Goal: Task Accomplishment & Management: Use online tool/utility

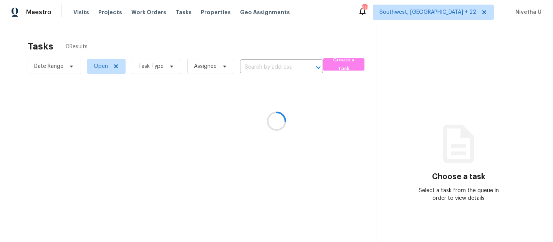
click at [81, 12] on div at bounding box center [276, 121] width 553 height 242
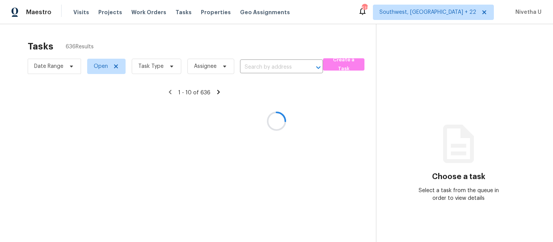
click at [81, 12] on div at bounding box center [276, 121] width 553 height 242
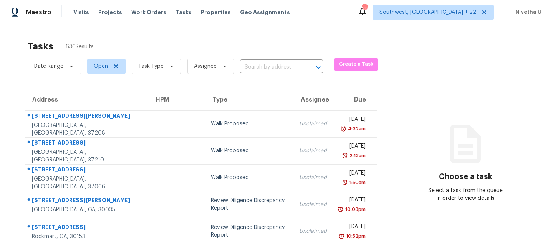
click at [81, 12] on span "Visits" at bounding box center [81, 12] width 16 height 8
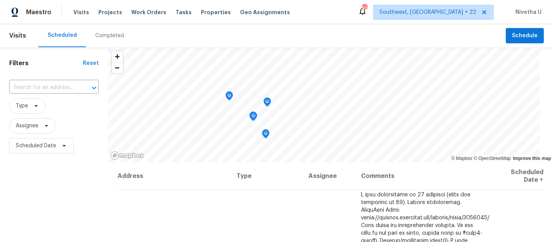
click at [107, 39] on div "Completed" at bounding box center [109, 36] width 29 height 8
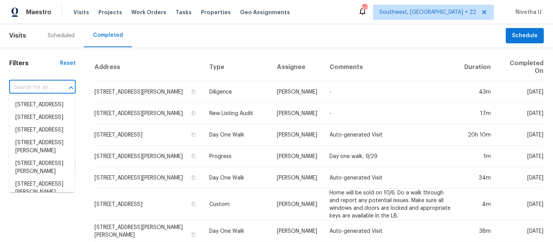
click at [47, 92] on input "text" at bounding box center [31, 88] width 45 height 12
paste input "[STREET_ADDRESS]"
type input "[STREET_ADDRESS]"
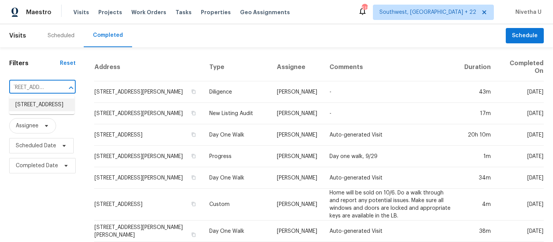
click at [51, 111] on li "[STREET_ADDRESS]" at bounding box center [41, 105] width 65 height 13
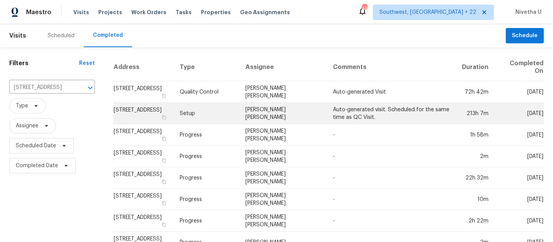
click at [213, 116] on td "Setup" at bounding box center [206, 113] width 66 height 21
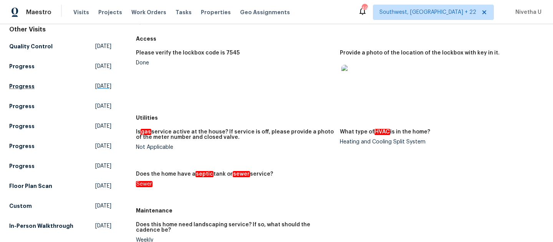
scroll to position [67, 0]
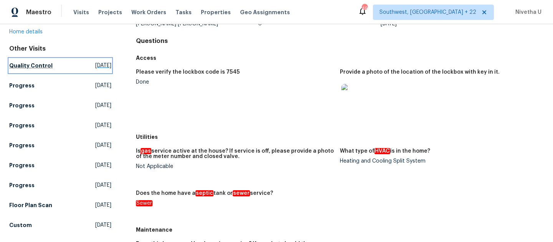
click at [48, 69] on h5 "Quality Control" at bounding box center [30, 66] width 43 height 8
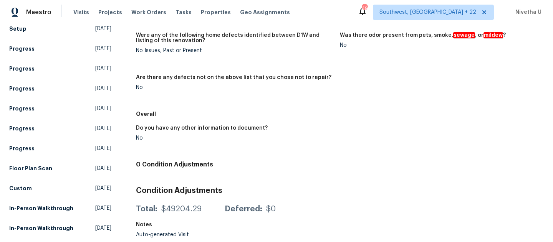
scroll to position [124, 0]
click at [50, 205] on h5 "In-Person Walkthrough" at bounding box center [41, 209] width 64 height 8
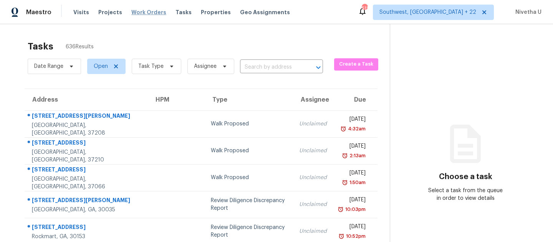
click at [141, 14] on span "Work Orders" at bounding box center [148, 12] width 35 height 8
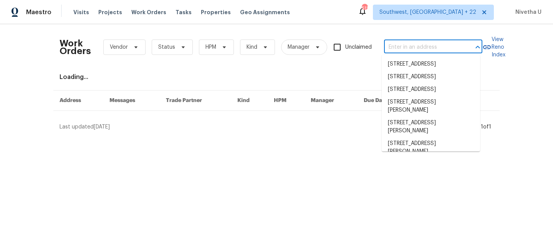
click at [424, 50] on input "text" at bounding box center [422, 47] width 77 height 12
paste input "[STREET_ADDRESS]"
type input "[STREET_ADDRESS]"
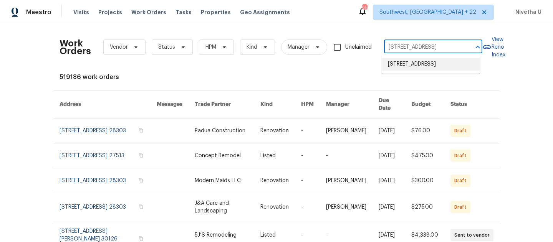
click at [423, 71] on li "[STREET_ADDRESS]" at bounding box center [430, 64] width 98 height 13
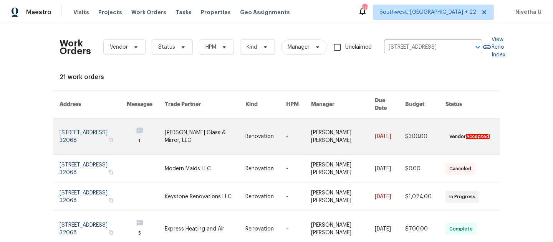
click at [64, 135] on link at bounding box center [92, 137] width 67 height 36
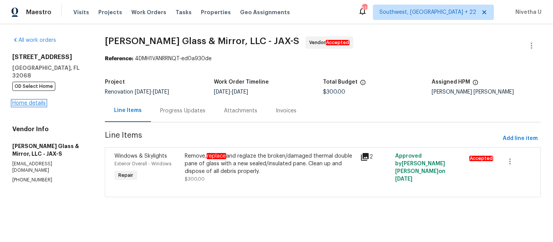
click at [23, 101] on link "Home details" at bounding box center [28, 103] width 33 height 5
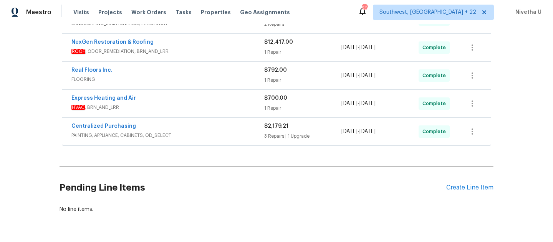
scroll to position [433, 0]
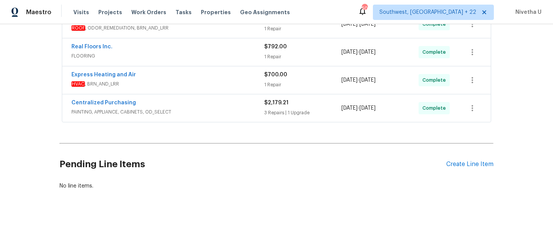
click at [210, 109] on span "PAINTING, APPLIANCE, CABINETS, OD_SELECT" at bounding box center [167, 112] width 193 height 8
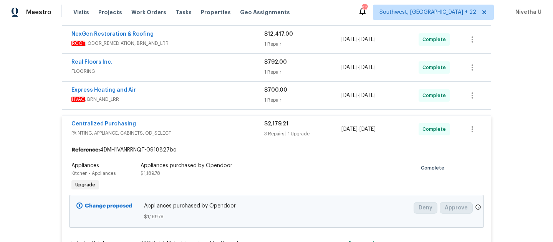
scroll to position [424, 0]
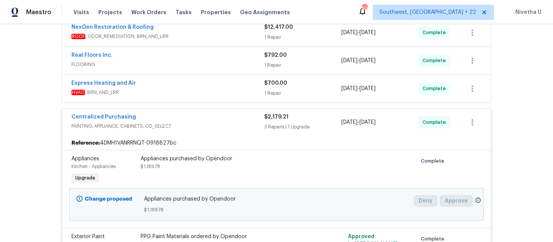
click at [207, 114] on div "Centralized Purchasing" at bounding box center [167, 117] width 193 height 9
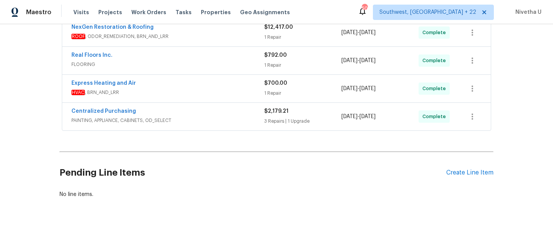
click at [196, 89] on span "HVAC , BRN_AND_LRR" at bounding box center [167, 93] width 193 height 8
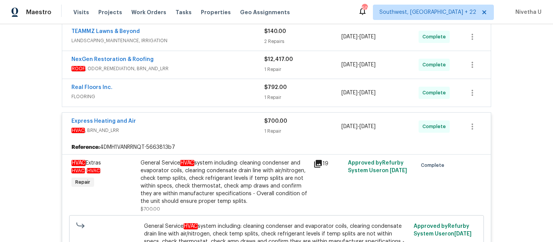
scroll to position [391, 0]
click at [189, 118] on div "Express Heating and Air" at bounding box center [167, 122] width 193 height 9
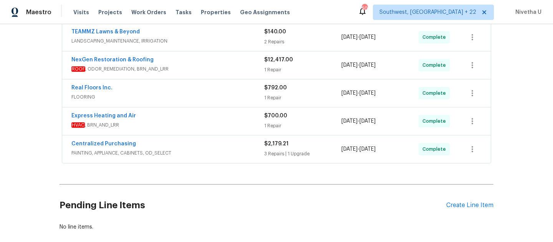
click at [189, 87] on div "Real Floors Inc." at bounding box center [167, 88] width 193 height 9
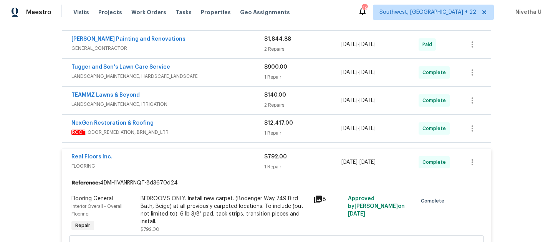
scroll to position [327, 0]
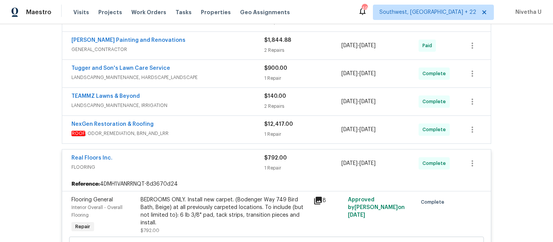
click at [224, 163] on span "FLOORING" at bounding box center [167, 167] width 193 height 8
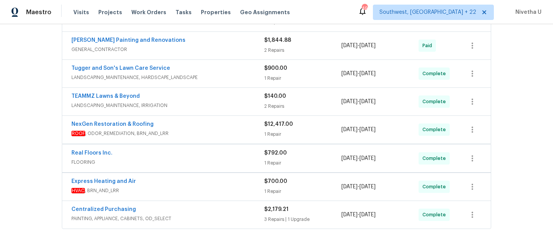
click at [216, 135] on div "NexGen Restoration & Roofing ROOF , ODOR_REMEDIATION, BRN_AND_LRR $12,417.00 1 …" at bounding box center [276, 130] width 428 height 28
click at [211, 130] on span "ROOF , ODOR_REMEDIATION, BRN_AND_LRR" at bounding box center [167, 134] width 193 height 8
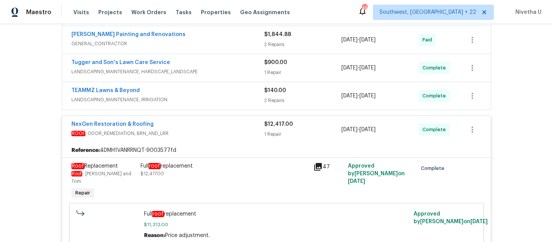
scroll to position [331, 0]
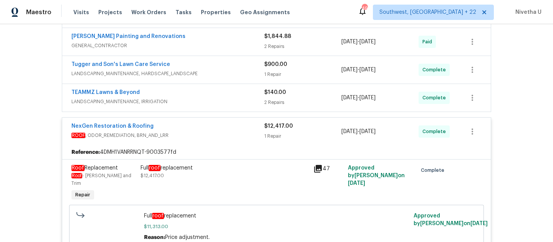
click at [219, 132] on span "ROOF , ODOR_REMEDIATION, BRN_AND_LRR" at bounding box center [167, 136] width 193 height 8
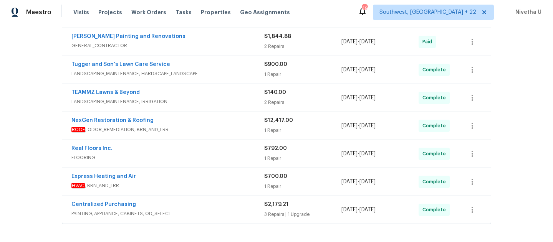
click at [215, 98] on span "LANDSCAPING_MAINTENANCE, IRRIGATION" at bounding box center [167, 102] width 193 height 8
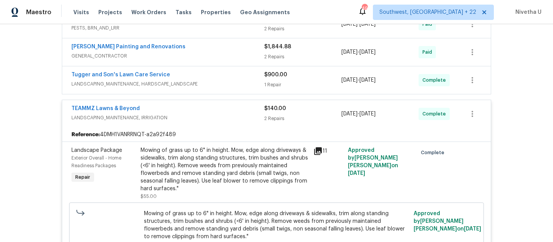
click at [211, 107] on div "TEAMMZ Lawns & Beyond" at bounding box center [167, 109] width 193 height 9
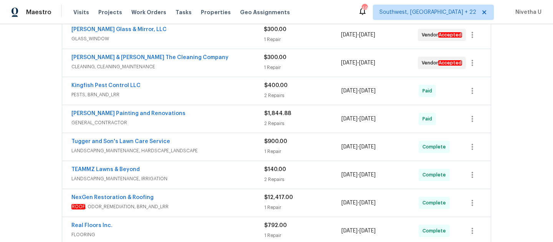
click at [213, 140] on div "Tugger and Son's Lawn Care Service" at bounding box center [167, 142] width 193 height 9
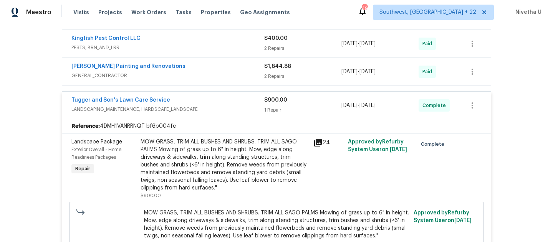
scroll to position [299, 0]
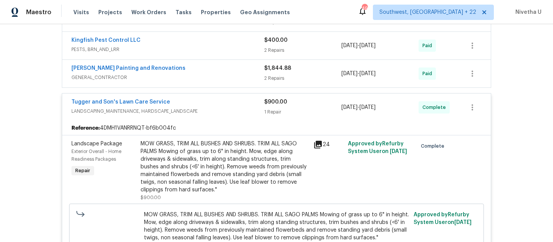
click at [213, 121] on div "Reference: 4DMH1VANRRNQT-bf6b004fc" at bounding box center [276, 128] width 428 height 14
click at [208, 107] on span "LANDSCAPING_MAINTENANCE, HARDSCAPE_LANDSCAPE" at bounding box center [167, 111] width 193 height 8
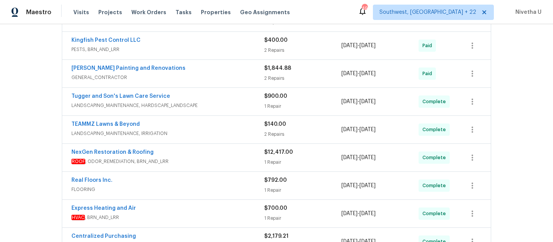
click at [203, 74] on span "GENERAL_CONTRACTOR" at bounding box center [167, 78] width 193 height 8
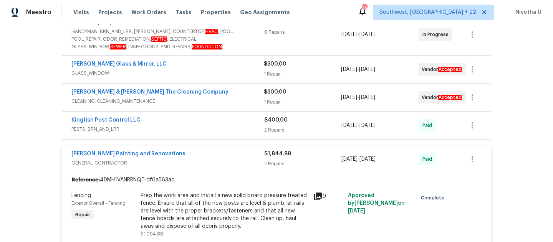
scroll to position [219, 0]
click at [226, 150] on div "[PERSON_NAME] Painting and Renovations" at bounding box center [167, 154] width 193 height 9
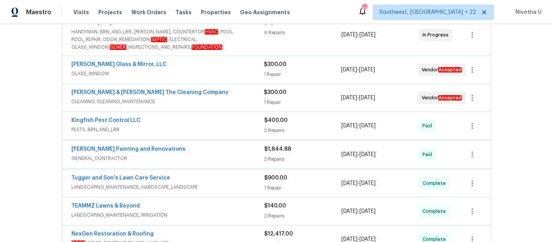
click at [220, 126] on span "PESTS, BRN_AND_LRR" at bounding box center [167, 130] width 193 height 8
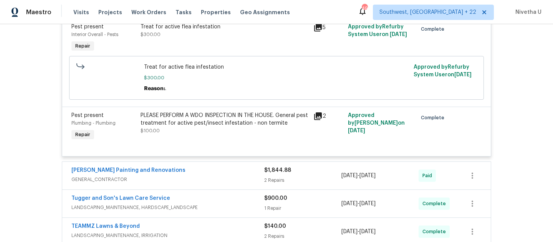
scroll to position [351, 0]
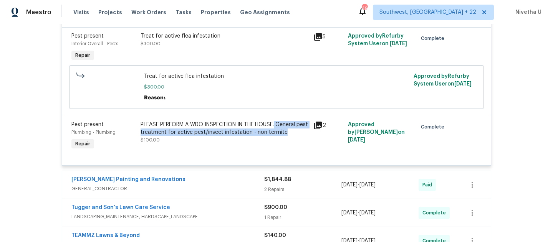
drag, startPoint x: 276, startPoint y: 122, endPoint x: 294, endPoint y: 129, distance: 20.2
click at [294, 129] on div "PLEASE PERFORM A WDO INSPECTION IN THE HOUSE. General pest treatment for active…" at bounding box center [224, 128] width 168 height 15
copy div "General pest treatment for active pest/insect infestation - non termite"
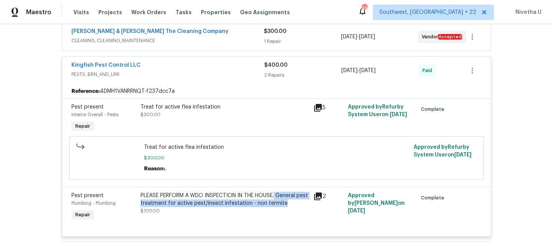
scroll to position [279, 0]
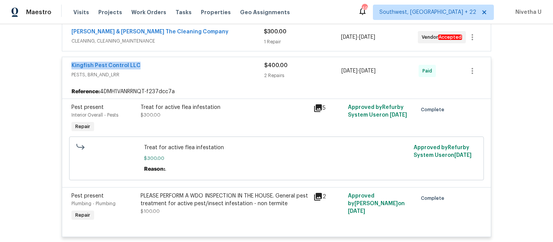
drag, startPoint x: 143, startPoint y: 58, endPoint x: 57, endPoint y: 58, distance: 86.0
click at [59, 58] on div "Elson Renovation GENERAL_CONTRACTOR $15,458.09 30 Repairs | 10 Upgrade [DATE] -…" at bounding box center [276, 168] width 434 height 545
copy link "Kingfish Pest Control LLC"
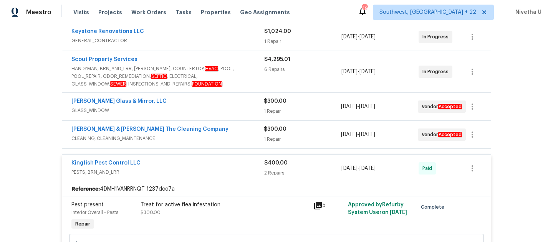
click at [205, 168] on span "PESTS, BRN_AND_LRR" at bounding box center [167, 172] width 193 height 8
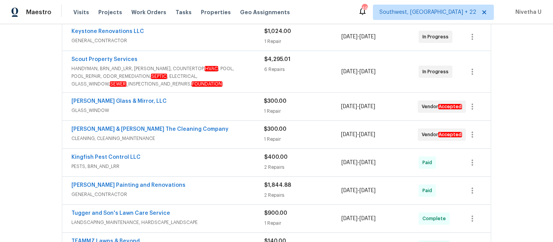
click at [210, 140] on div "[PERSON_NAME] & [PERSON_NAME] The Cleaning Company CLEANING, CLEANING_MAINTENAN…" at bounding box center [276, 135] width 428 height 28
click at [207, 129] on div "[PERSON_NAME] & [PERSON_NAME] The Cleaning Company" at bounding box center [167, 129] width 192 height 9
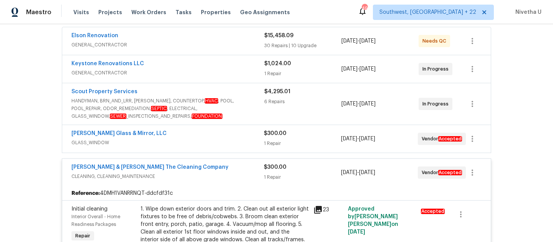
scroll to position [117, 0]
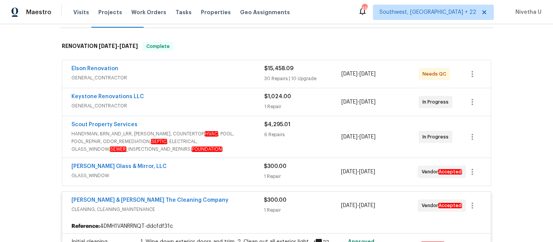
click at [224, 210] on div "[PERSON_NAME] & [PERSON_NAME] The Cleaning Company CLEANING, CLEANING_MAINTENAN…" at bounding box center [276, 206] width 428 height 28
click at [226, 172] on span "GLASS_WINDOW" at bounding box center [167, 176] width 192 height 8
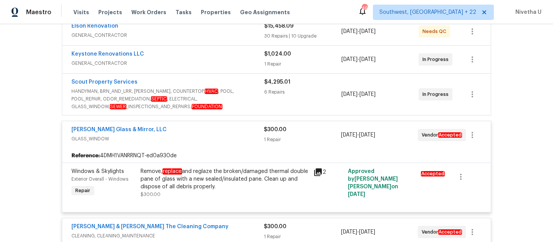
scroll to position [159, 0]
click at [213, 135] on span "GLASS_WINDOW" at bounding box center [167, 139] width 192 height 8
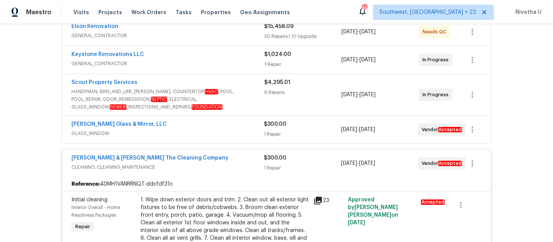
click at [219, 163] on span "CLEANING, CLEANING_MAINTENANCE" at bounding box center [167, 167] width 192 height 8
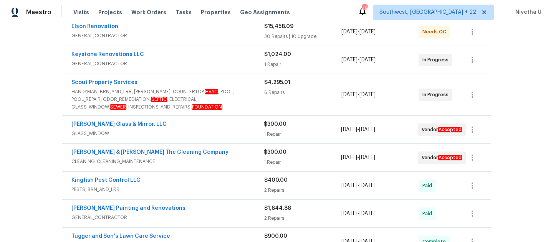
click at [236, 88] on span "HANDYMAN, BRN_AND_LRR, [PERSON_NAME], COUNTERTOP, HVAC , POOL, POOL_REPAIR, ODO…" at bounding box center [167, 99] width 193 height 23
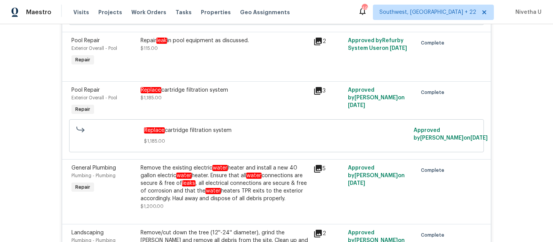
scroll to position [399, 0]
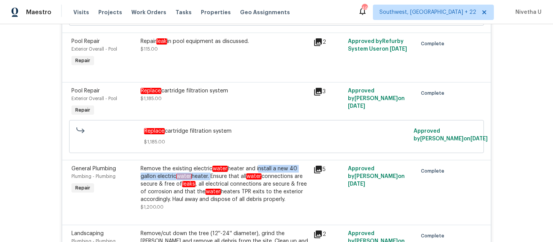
drag, startPoint x: 255, startPoint y: 165, endPoint x: 208, endPoint y: 174, distance: 47.3
click at [208, 174] on div "Remove the existing electric water heater and install a new 40 gallon electric …" at bounding box center [224, 184] width 168 height 38
copy div "install a new 40 gallon electric water heater."
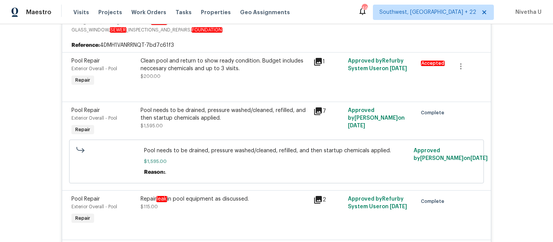
scroll to position [241, 0]
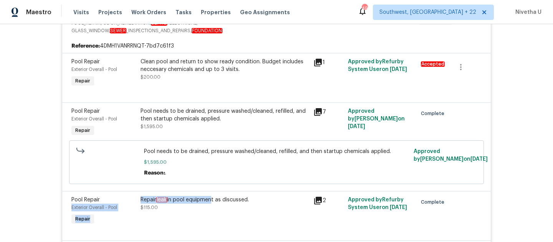
drag, startPoint x: 130, startPoint y: 197, endPoint x: 210, endPoint y: 196, distance: 79.1
click at [210, 196] on div "Pool Repair Exterior Overall - Pool Repair Repair leak in pool equipment as dis…" at bounding box center [276, 211] width 414 height 35
click at [7, 191] on div "Back to all projects [STREET_ADDRESS] 3 Beds | 2 Baths | Total: 1372 ft² | Abov…" at bounding box center [276, 133] width 553 height 218
drag, startPoint x: 134, startPoint y: 193, endPoint x: 91, endPoint y: 201, distance: 44.6
click at [91, 201] on div "Pool Repair Exterior Overall - Pool Repair" at bounding box center [103, 211] width 69 height 35
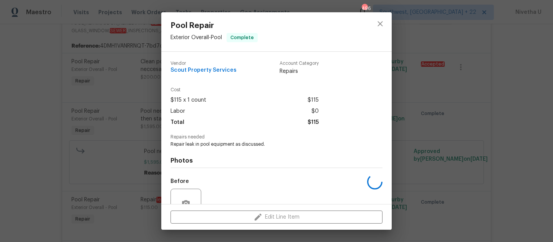
click at [37, 198] on div "Pool Repair Exterior Overall - Pool Complete Vendor Scout Property Services Acc…" at bounding box center [276, 121] width 553 height 242
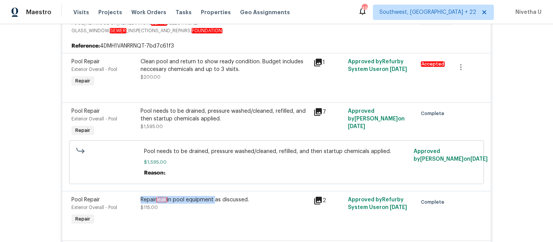
drag, startPoint x: 136, startPoint y: 195, endPoint x: 213, endPoint y: 195, distance: 77.1
click at [213, 195] on div "Repair leak in pool equipment as discussed. $115.00" at bounding box center [224, 211] width 173 height 35
copy div "Repair leak in pool equipment"
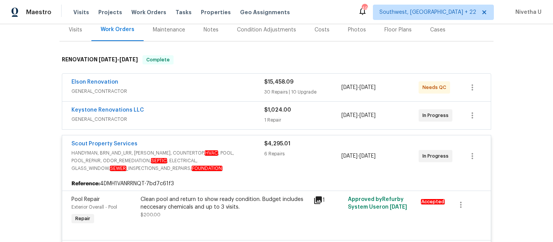
scroll to position [102, 0]
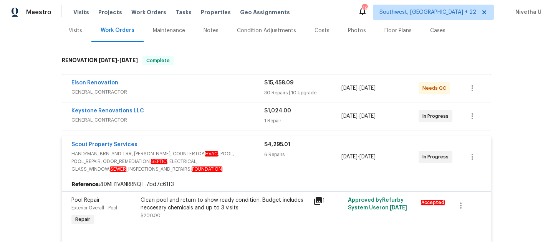
click at [243, 141] on div "Scout Property Services" at bounding box center [167, 145] width 193 height 9
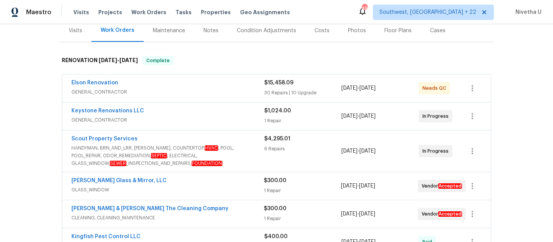
click at [221, 118] on span "GENERAL_CONTRACTOR" at bounding box center [167, 120] width 193 height 8
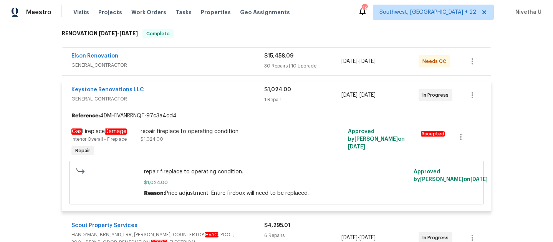
scroll to position [127, 0]
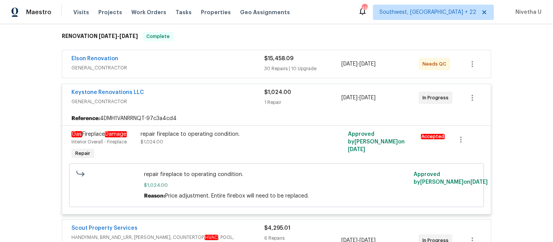
click at [209, 90] on div "Keystone Renovations LLC" at bounding box center [167, 93] width 193 height 9
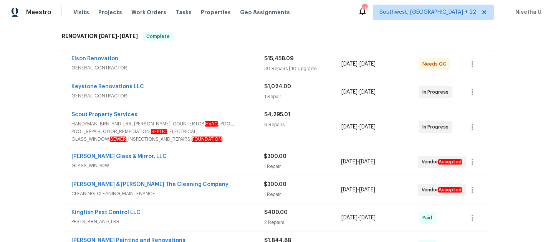
click at [206, 64] on span "GENERAL_CONTRACTOR" at bounding box center [167, 68] width 193 height 8
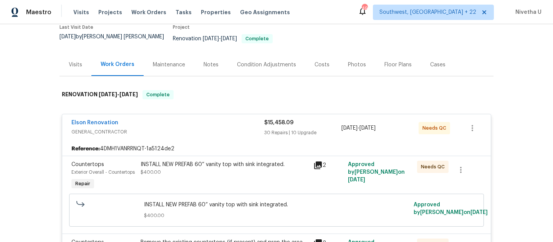
scroll to position [53, 0]
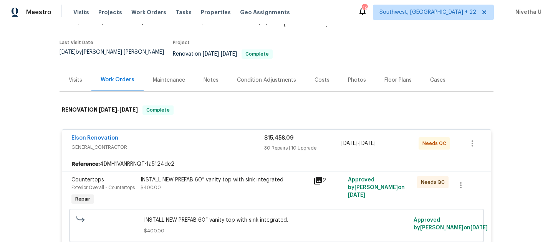
click at [180, 144] on span "GENERAL_CONTRACTOR" at bounding box center [167, 148] width 193 height 8
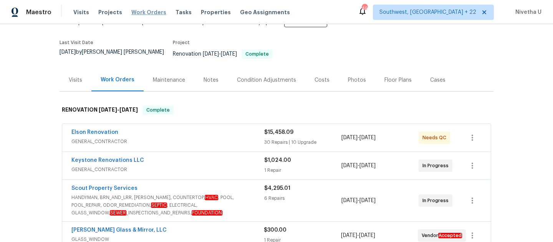
click at [145, 12] on span "Work Orders" at bounding box center [148, 12] width 35 height 8
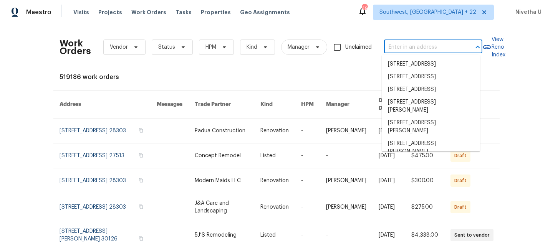
click at [409, 45] on input "text" at bounding box center [422, 47] width 77 height 12
paste input "[STREET_ADDRESS]"
type input "[STREET_ADDRESS]"
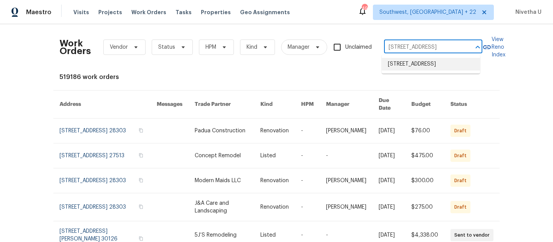
click at [415, 70] on li "[STREET_ADDRESS]" at bounding box center [430, 64] width 98 height 13
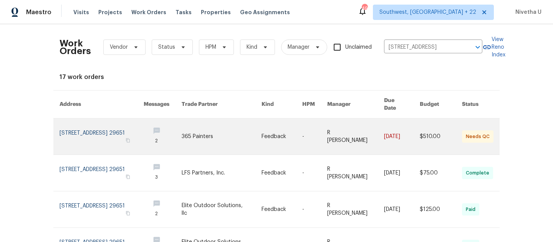
click at [137, 124] on link at bounding box center [101, 137] width 84 height 36
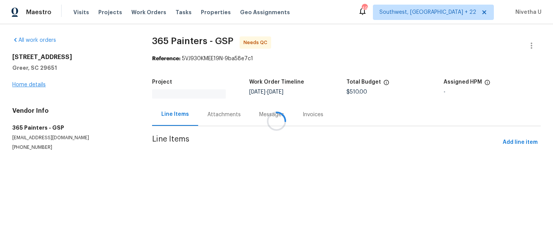
click at [26, 83] on div at bounding box center [276, 121] width 553 height 242
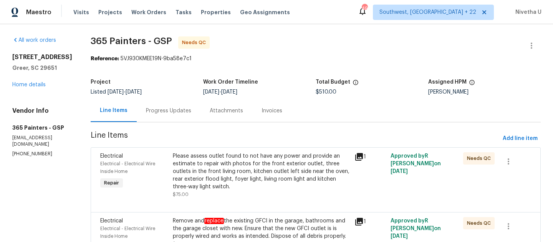
click at [37, 100] on div "All work orders [STREET_ADDRESS] Home details Vendor Info 365 Painters - GSP [E…" at bounding box center [42, 96] width 60 height 121
click at [36, 89] on div "[STREET_ADDRESS] Home details" at bounding box center [42, 70] width 60 height 35
click at [31, 87] on link "Home details" at bounding box center [28, 84] width 33 height 5
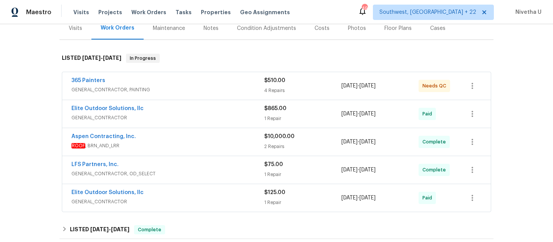
scroll to position [85, 0]
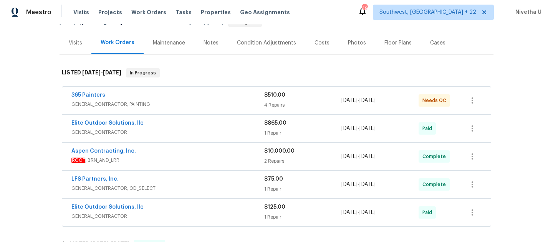
click at [204, 188] on span "GENERAL_CONTRACTOR, OD_SELECT" at bounding box center [167, 189] width 193 height 8
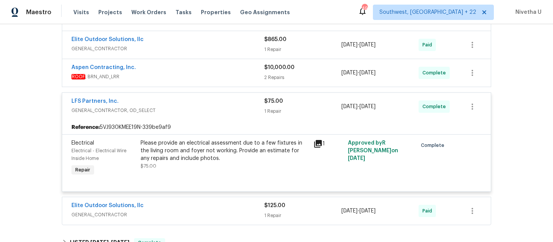
scroll to position [214, 0]
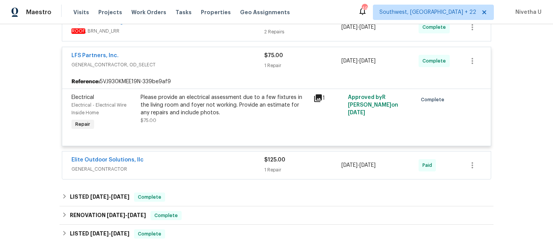
click at [198, 171] on span "GENERAL_CONTRACTOR" at bounding box center [167, 169] width 193 height 8
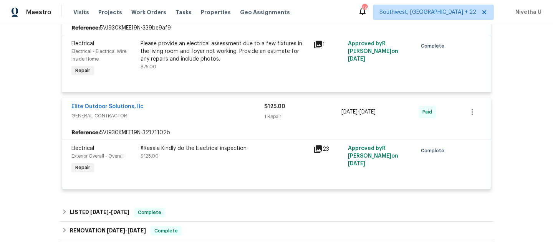
scroll to position [259, 0]
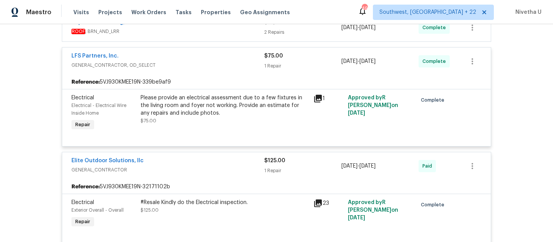
click at [197, 168] on span "GENERAL_CONTRACTOR" at bounding box center [167, 170] width 193 height 8
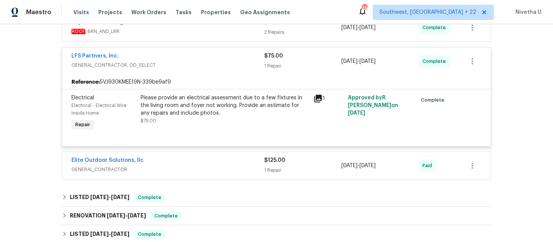
scroll to position [149, 0]
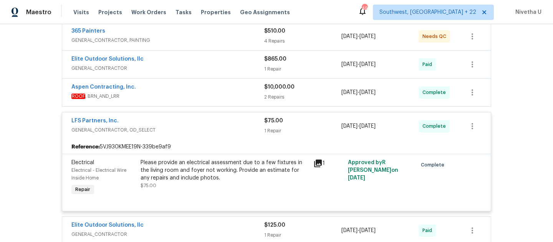
click at [186, 125] on div "LFS Partners, Inc." at bounding box center [167, 121] width 193 height 9
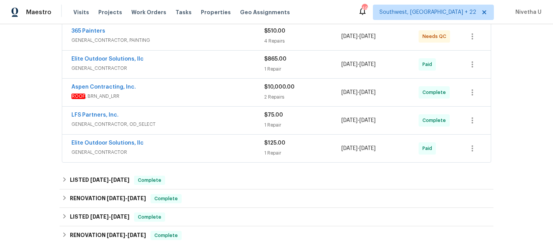
click at [180, 100] on span "ROOF , BRN_AND_LRR" at bounding box center [167, 96] width 193 height 8
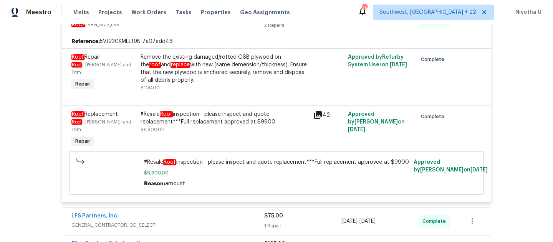
scroll to position [147, 0]
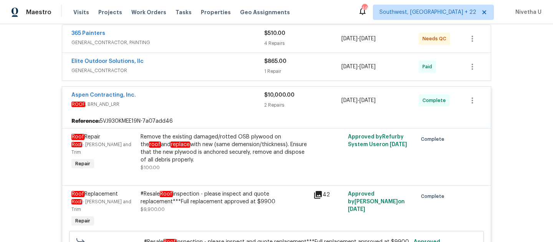
click at [208, 101] on span "ROOF , BRN_AND_LRR" at bounding box center [167, 105] width 193 height 8
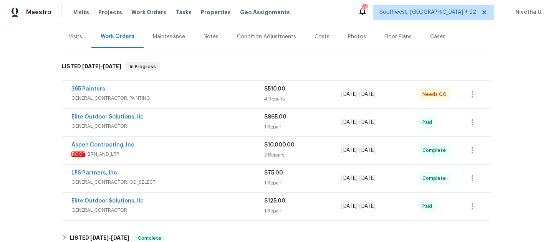
scroll to position [145, 0]
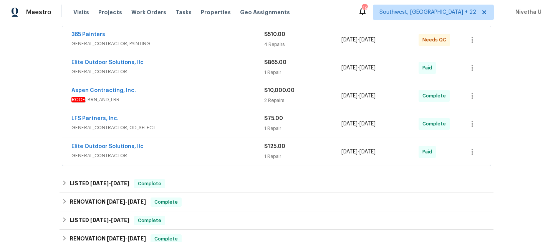
click at [203, 154] on span "GENERAL_CONTRACTOR" at bounding box center [167, 156] width 193 height 8
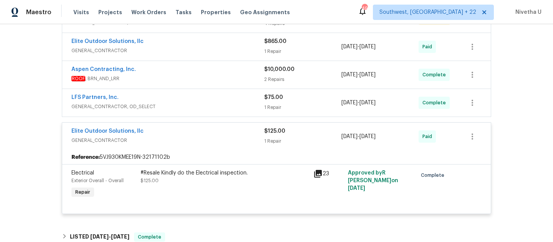
scroll to position [166, 0]
click at [196, 137] on div "Elite Outdoor Solutions, llc" at bounding box center [167, 132] width 193 height 9
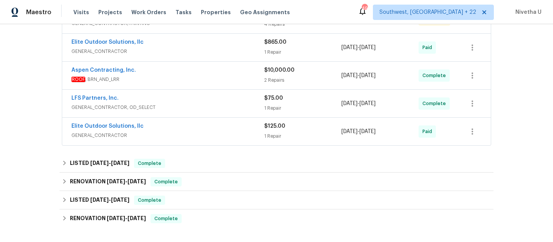
click at [194, 107] on span "GENERAL_CONTRACTOR, OD_SELECT" at bounding box center [167, 108] width 193 height 8
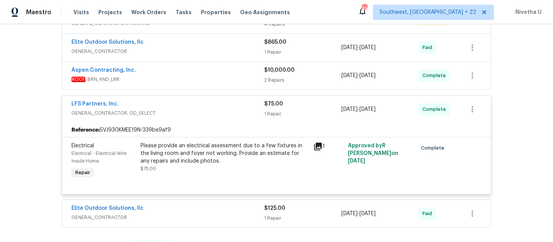
click at [214, 104] on div "LFS Partners, Inc." at bounding box center [167, 104] width 193 height 9
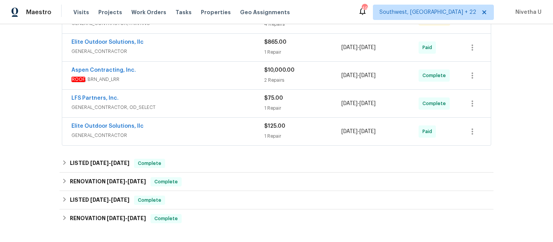
click at [210, 75] on div "Aspen Contracting, Inc." at bounding box center [167, 70] width 193 height 9
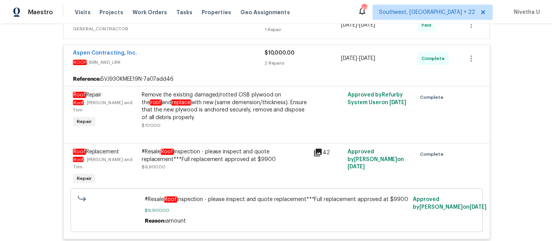
scroll to position [177, 0]
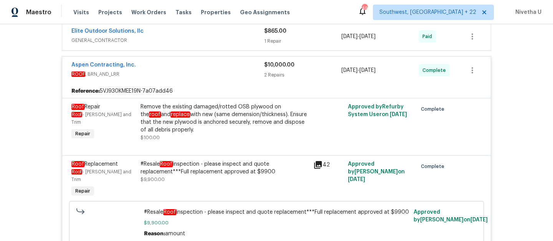
click at [221, 76] on span "ROOF , BRN_AND_LRR" at bounding box center [167, 74] width 193 height 8
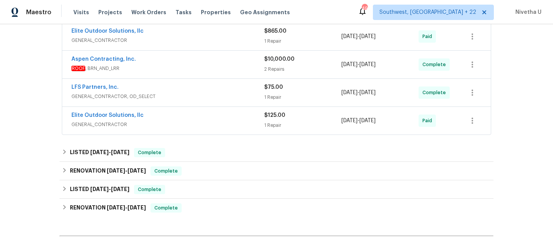
scroll to position [109, 0]
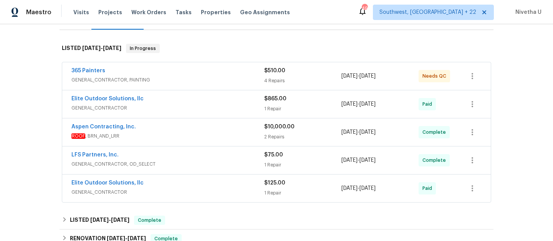
click at [223, 107] on span "GENERAL_CONTRACTOR" at bounding box center [167, 108] width 193 height 8
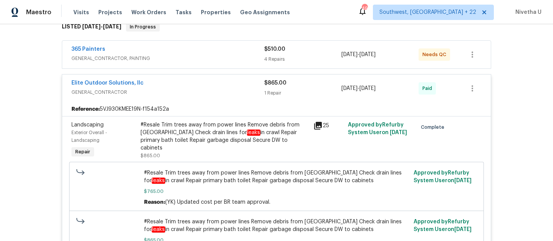
scroll to position [125, 0]
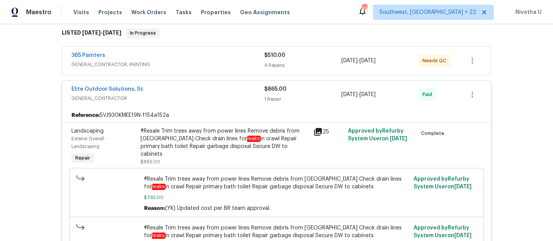
click at [229, 107] on div "Elite Outdoor Solutions, llc GENERAL_CONTRACTOR $865.00 1 Repair [DATE] - [DATE…" at bounding box center [276, 95] width 428 height 28
click at [214, 59] on div "365 Painters" at bounding box center [167, 55] width 193 height 9
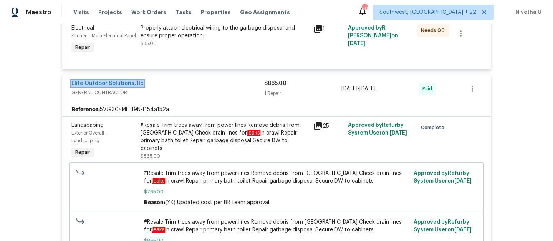
scroll to position [363, 0]
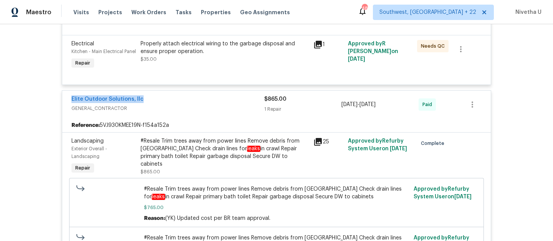
click at [226, 104] on div "Elite Outdoor Solutions, llc" at bounding box center [167, 99] width 193 height 9
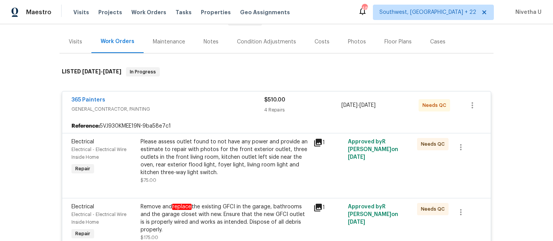
scroll to position [64, 0]
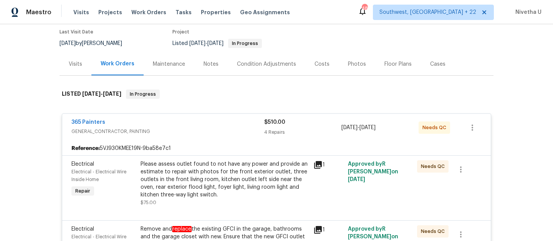
click at [205, 122] on div "365 Painters" at bounding box center [167, 122] width 193 height 9
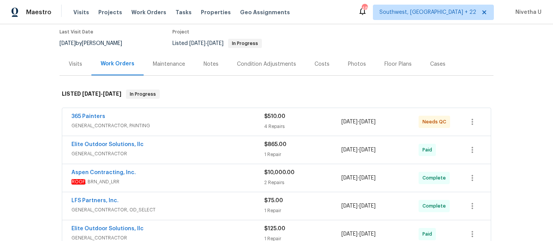
click at [226, 123] on span "GENERAL_CONTRACTOR, PAINTING" at bounding box center [167, 126] width 193 height 8
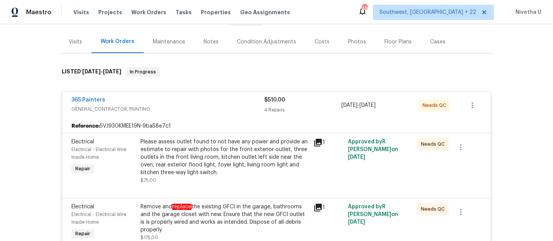
scroll to position [78, 0]
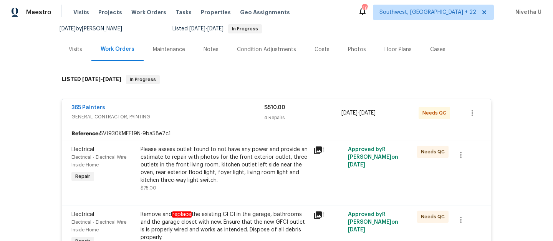
click at [221, 116] on span "GENERAL_CONTRACTOR, PAINTING" at bounding box center [167, 117] width 193 height 8
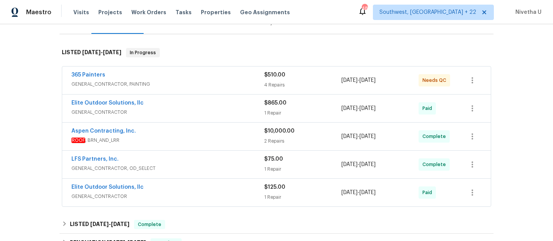
scroll to position [126, 0]
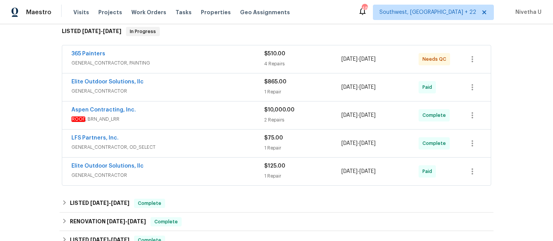
click at [206, 87] on div "Elite Outdoor Solutions, llc" at bounding box center [167, 82] width 193 height 9
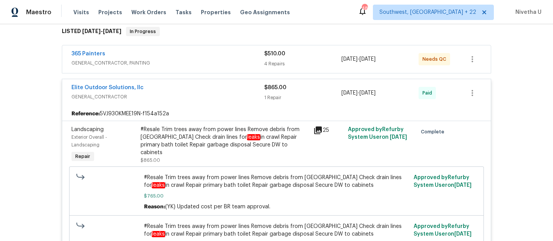
click at [209, 97] on span "GENERAL_CONTRACTOR" at bounding box center [167, 97] width 193 height 8
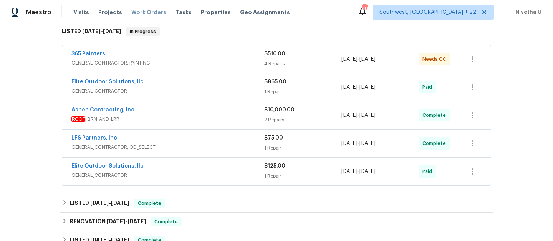
click at [149, 11] on span "Work Orders" at bounding box center [148, 12] width 35 height 8
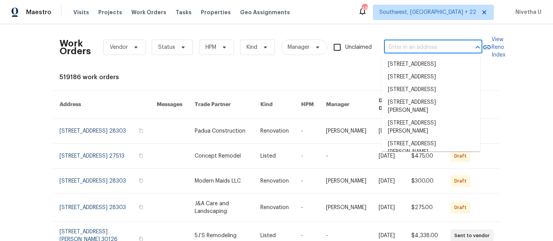
click at [435, 50] on input "text" at bounding box center [422, 47] width 77 height 12
paste input "[STREET_ADDRESS][PERSON_NAME]"
type input "[STREET_ADDRESS][PERSON_NAME]"
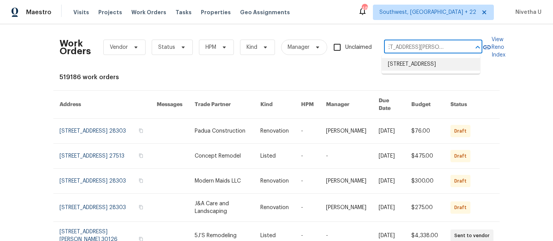
click at [435, 69] on li "[STREET_ADDRESS]" at bounding box center [430, 64] width 98 height 13
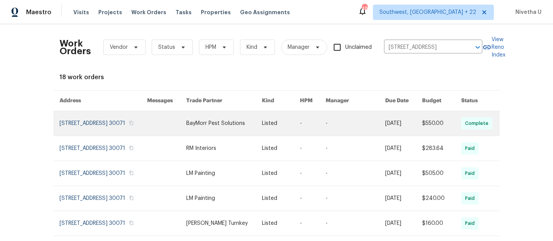
click at [79, 127] on link at bounding box center [102, 123] width 87 height 25
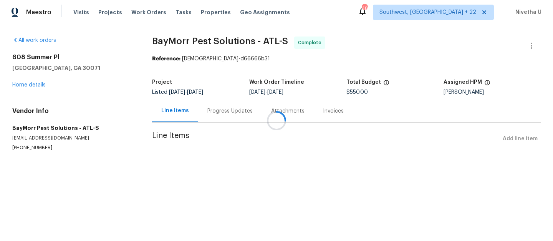
click at [22, 83] on div at bounding box center [276, 120] width 553 height 241
click at [22, 83] on link "Home details" at bounding box center [28, 84] width 33 height 5
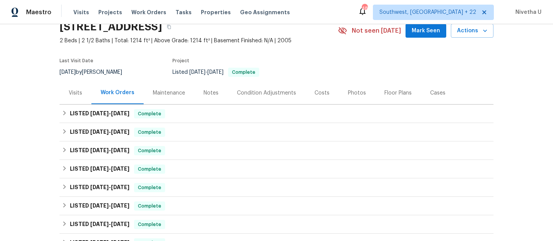
scroll to position [54, 0]
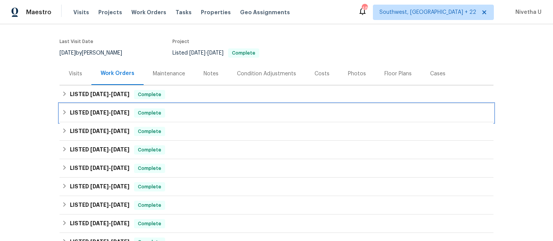
click at [160, 114] on span "Complete" at bounding box center [150, 113] width 30 height 8
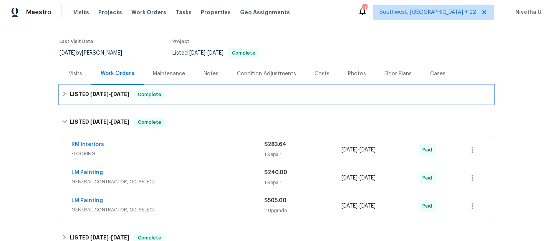
click at [163, 94] on span "Complete" at bounding box center [150, 95] width 30 height 8
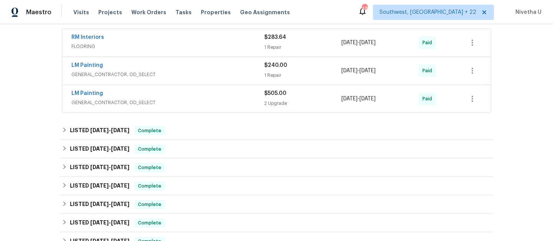
scroll to position [208, 0]
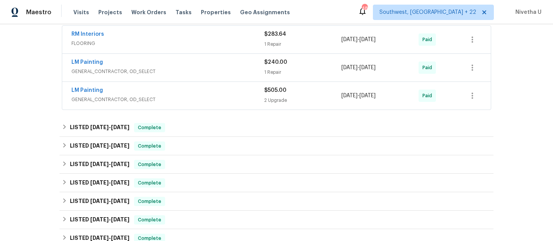
click at [211, 99] on span "GENERAL_CONTRACTOR, OD_SELECT" at bounding box center [167, 100] width 193 height 8
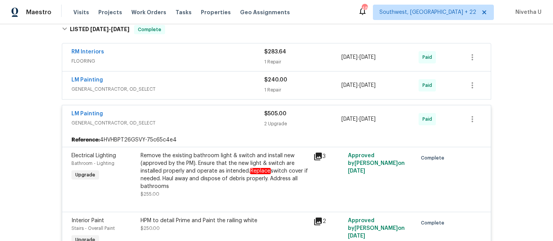
scroll to position [186, 0]
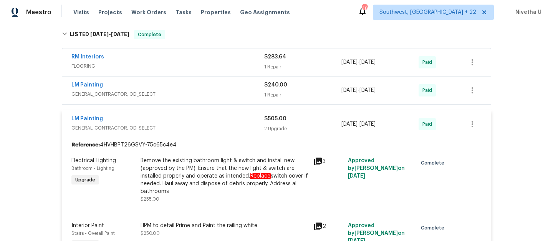
click at [212, 125] on span "GENERAL_CONTRACTOR, OD_SELECT" at bounding box center [167, 128] width 193 height 8
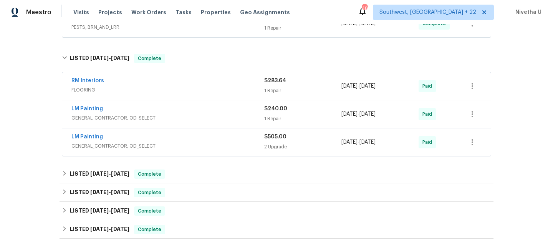
scroll to position [158, 0]
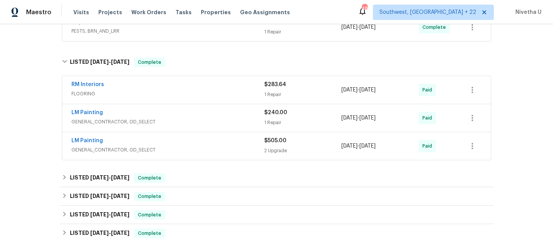
click at [167, 146] on span "GENERAL_CONTRACTOR, OD_SELECT" at bounding box center [167, 150] width 193 height 8
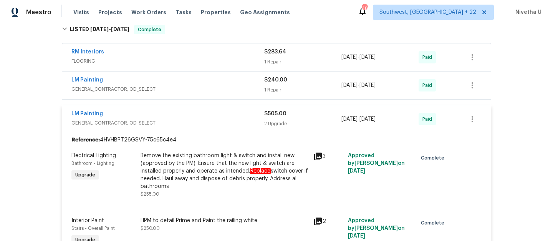
scroll to position [189, 0]
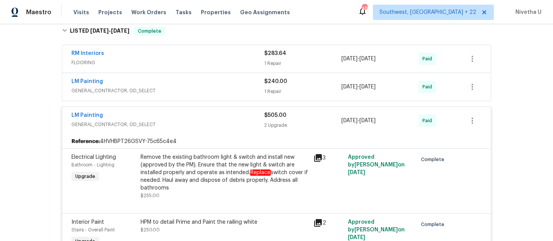
click at [168, 110] on div "LM Painting GENERAL_CONTRACTOR, OD_SELECT $505.00 2 Upgrade [DATE] - [DATE] Paid" at bounding box center [276, 121] width 428 height 28
click at [191, 112] on div "LM Painting" at bounding box center [167, 115] width 193 height 9
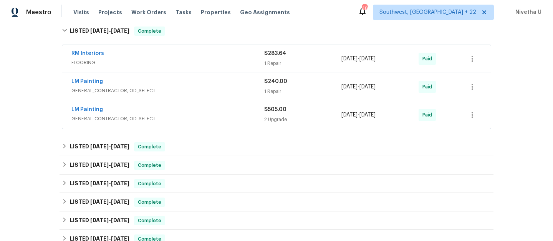
click at [191, 91] on span "GENERAL_CONTRACTOR, OD_SELECT" at bounding box center [167, 91] width 193 height 8
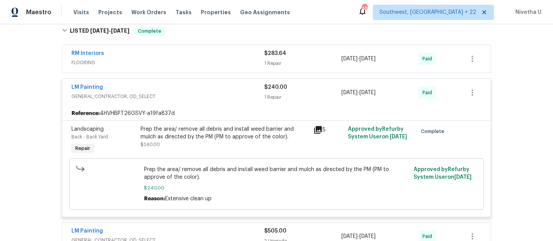
click at [191, 91] on div "LM Painting" at bounding box center [167, 87] width 193 height 9
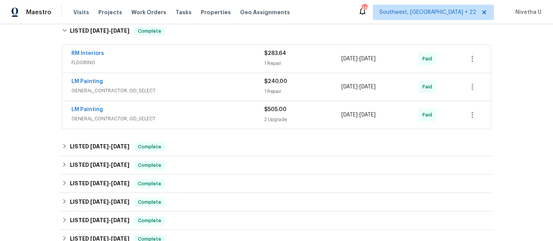
click at [190, 56] on div "RM Interiors" at bounding box center [167, 54] width 193 height 9
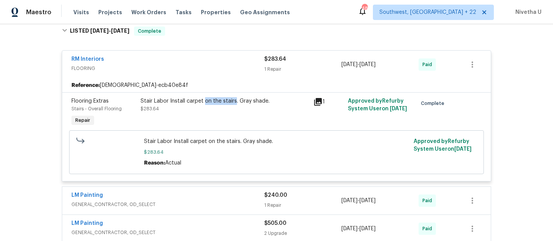
drag, startPoint x: 231, startPoint y: 103, endPoint x: 201, endPoint y: 103, distance: 29.9
click at [201, 103] on div "Stair Labor Install carpet on the stairs. Gray shade." at bounding box center [224, 101] width 168 height 8
copy div "on the stairs"
click at [180, 64] on span "FLOORING" at bounding box center [167, 68] width 193 height 8
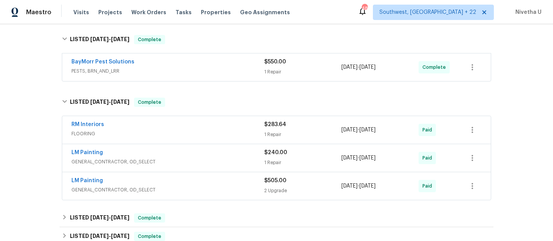
scroll to position [117, 0]
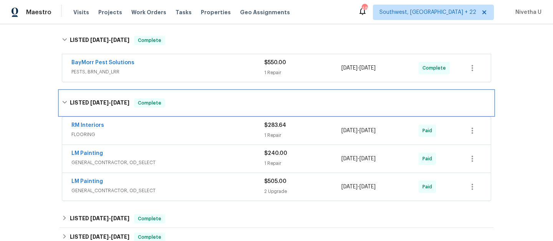
click at [184, 105] on div "LISTED [DATE] - [DATE] Complete" at bounding box center [276, 102] width 429 height 9
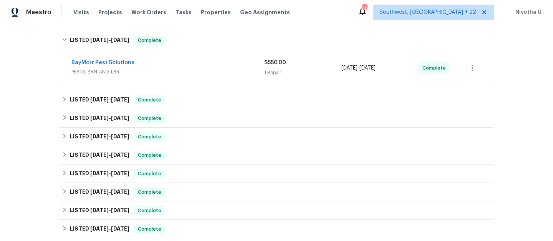
click at [179, 70] on span "PESTS, BRN_AND_LRR" at bounding box center [167, 72] width 193 height 8
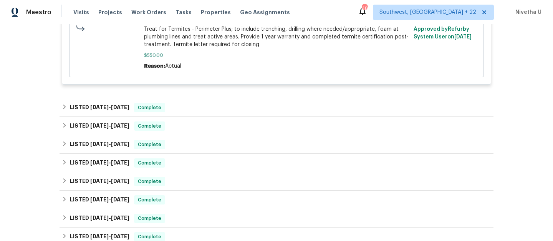
scroll to position [255, 0]
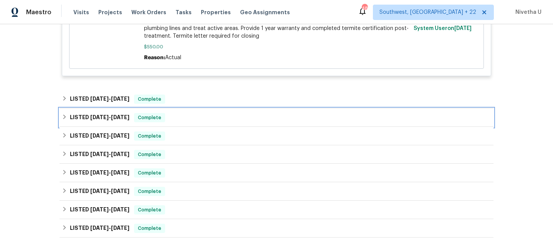
click at [175, 120] on div "LISTED [DATE] - [DATE] Complete" at bounding box center [276, 117] width 429 height 9
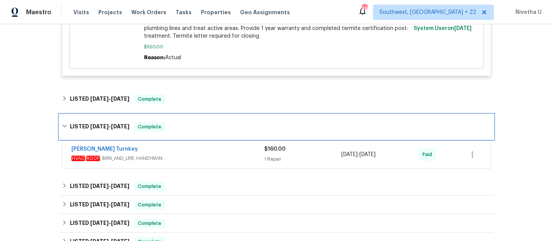
click at [175, 120] on div "LISTED [DATE] - [DATE] Complete" at bounding box center [276, 126] width 434 height 25
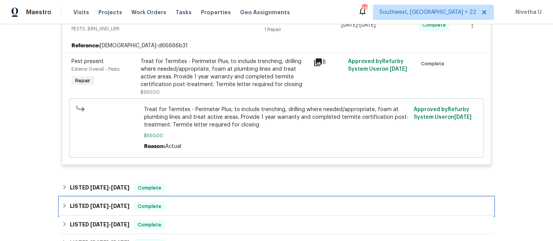
scroll to position [122, 0]
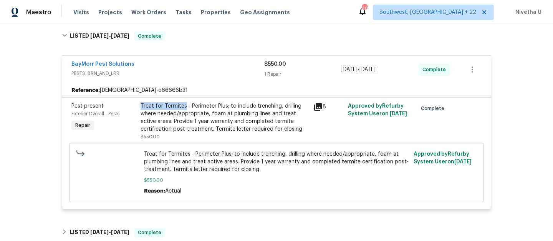
drag, startPoint x: 137, startPoint y: 109, endPoint x: 181, endPoint y: 108, distance: 43.8
click at [181, 108] on div "Treat for Termites - Perimeter Plus; to include trenching, drilling where neede…" at bounding box center [224, 117] width 168 height 31
copy div "Treat for Termites"
drag, startPoint x: 143, startPoint y: 68, endPoint x: 45, endPoint y: 66, distance: 98.3
click at [45, 66] on div "Back to all projects [STREET_ADDRESS] 2 Beds | 2 1/2 Baths | Total: 1214 ft² | …" at bounding box center [276, 132] width 553 height 216
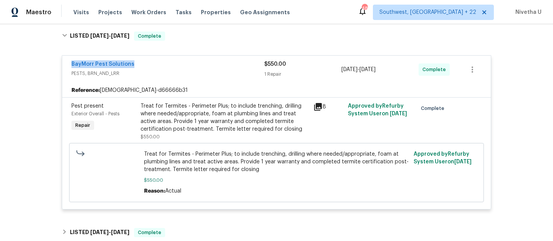
copy link "BayMorr Pest Solutions"
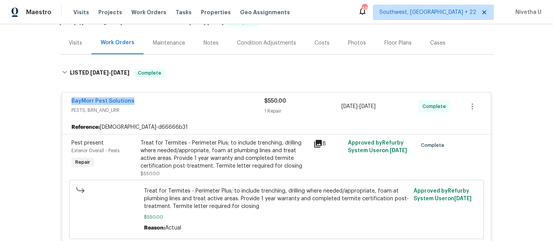
scroll to position [84, 0]
click at [208, 98] on div "BayMorr Pest Solutions" at bounding box center [167, 101] width 193 height 9
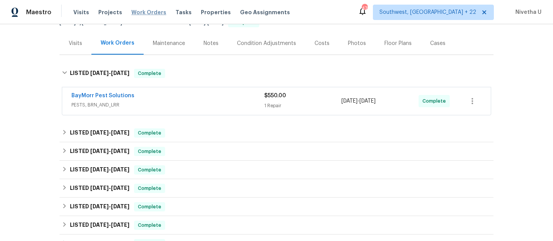
click at [137, 15] on span "Work Orders" at bounding box center [148, 12] width 35 height 8
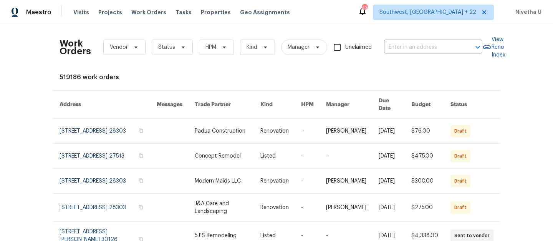
click at [430, 59] on div "Work Orders Vendor Status HPM Kind Manager Unclaimed ​" at bounding box center [270, 47] width 422 height 34
click at [427, 50] on input "text" at bounding box center [422, 47] width 77 height 12
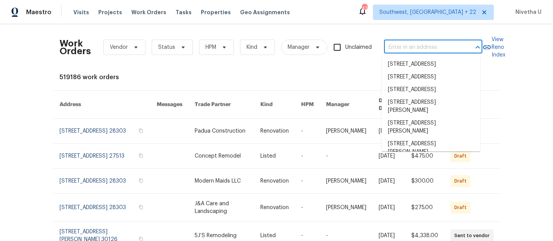
paste input "[STREET_ADDRESS]"
type input "[STREET_ADDRESS]"
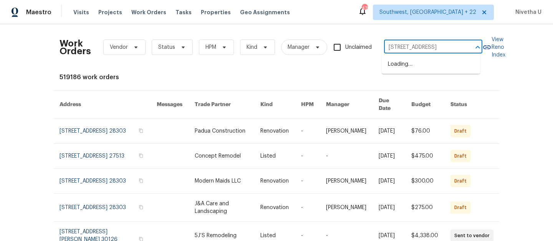
scroll to position [0, 43]
click at [426, 68] on li "[STREET_ADDRESS]" at bounding box center [430, 64] width 98 height 13
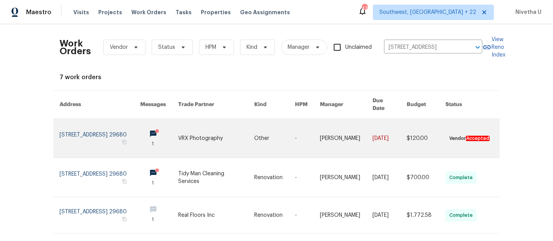
click at [89, 140] on link at bounding box center [99, 138] width 81 height 39
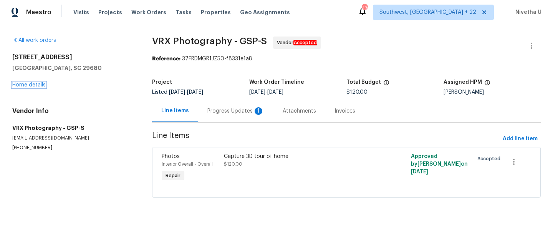
click at [23, 85] on link "Home details" at bounding box center [28, 84] width 33 height 5
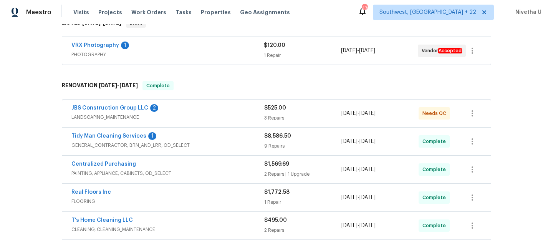
scroll to position [132, 0]
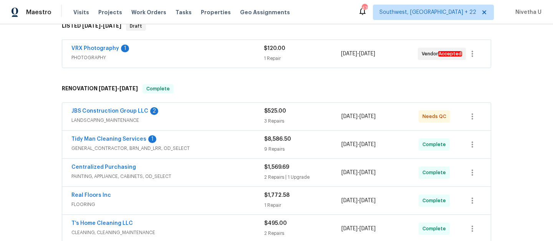
click at [178, 119] on span "LANDSCAPING_MAINTENANCE" at bounding box center [167, 120] width 193 height 8
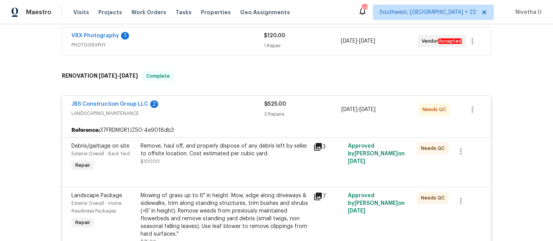
scroll to position [143, 0]
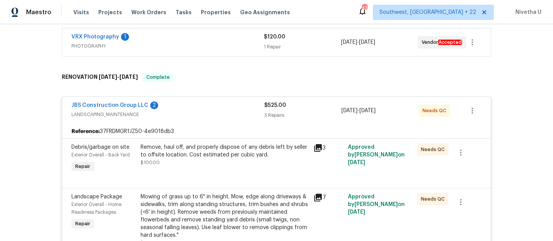
click at [176, 101] on div "JBS Construction Group LLC 2" at bounding box center [167, 105] width 193 height 9
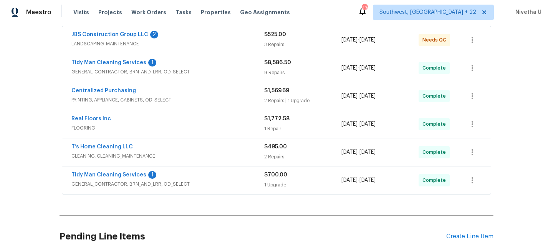
scroll to position [212, 0]
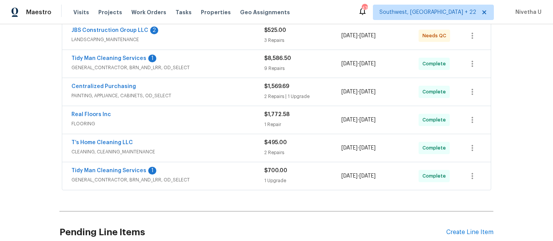
click at [193, 152] on span "CLEANING, CLEANING_MAINTENANCE" at bounding box center [167, 152] width 193 height 8
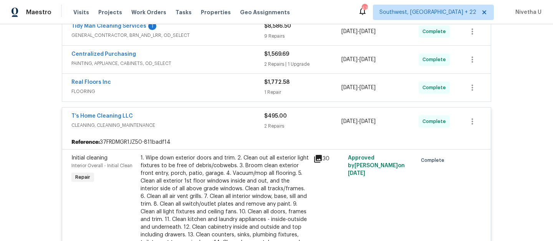
scroll to position [245, 0]
click at [186, 119] on div "T’s Home Cleaning LLC" at bounding box center [167, 115] width 193 height 9
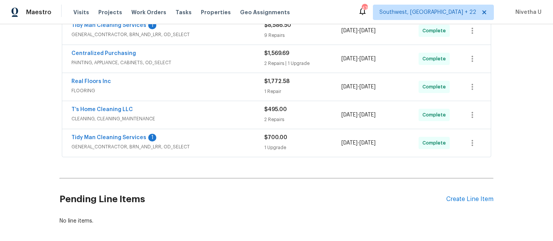
click at [193, 147] on span "GENERAL_CONTRACTOR, BRN_AND_LRR, OD_SELECT" at bounding box center [167, 147] width 193 height 8
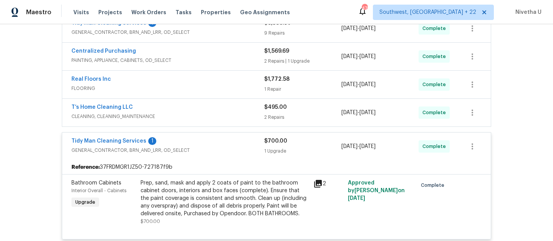
click at [200, 145] on div "Tidy Man Cleaning Services 1" at bounding box center [167, 141] width 193 height 9
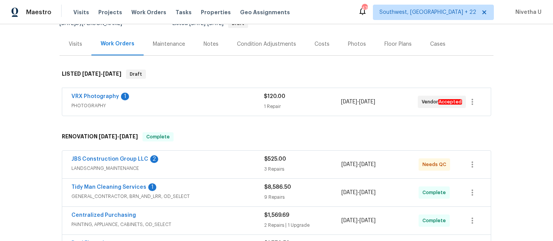
scroll to position [72, 0]
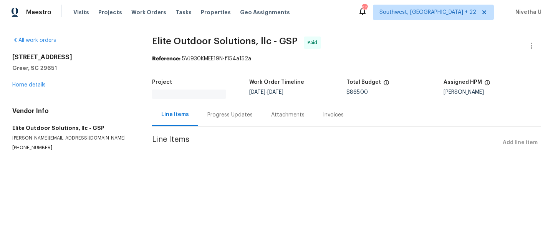
click at [228, 121] on div "Progress Updates" at bounding box center [230, 114] width 64 height 23
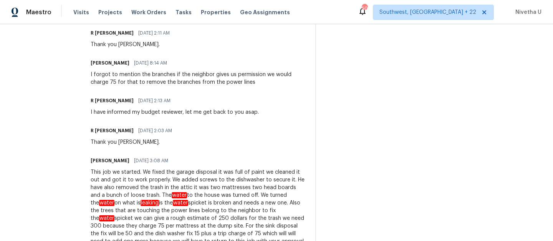
scroll to position [540, 0]
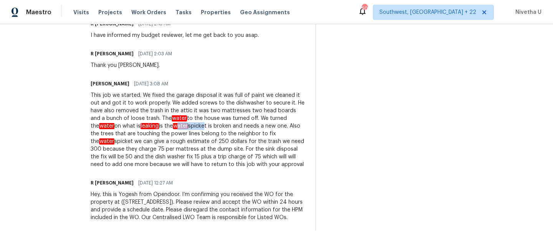
drag, startPoint x: 110, startPoint y: 120, endPoint x: 137, endPoint y: 117, distance: 27.0
click at [137, 117] on div "This job we started. We fixed the garage disposal it was full of paint we clean…" at bounding box center [198, 129] width 215 height 77
click at [175, 150] on div "This job we started. We fixed the garage disposal it was full of paint we clean…" at bounding box center [198, 129] width 215 height 77
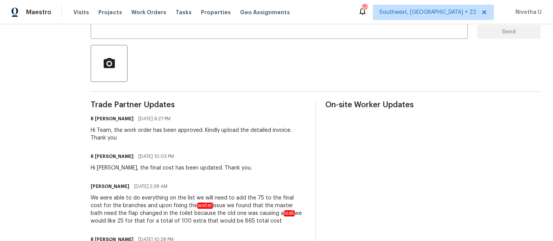
scroll to position [157, 0]
